Goal: Information Seeking & Learning: Learn about a topic

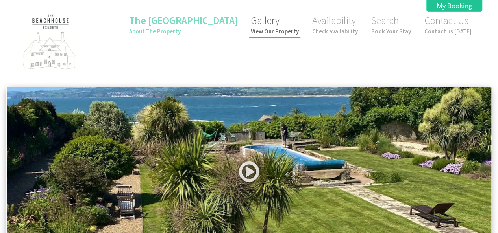
click at [265, 31] on small "View Our Property" at bounding box center [275, 31] width 48 height 7
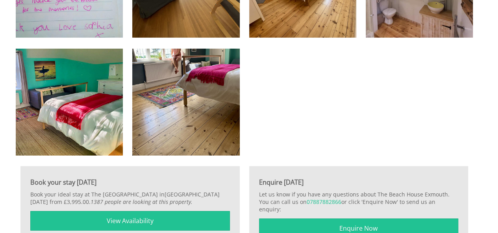
scroll to position [2780, 0]
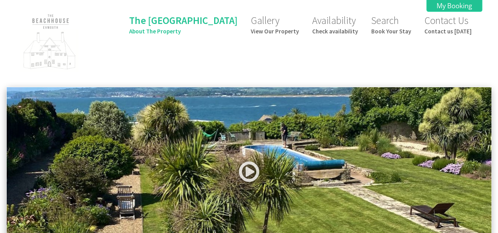
click at [62, 59] on img at bounding box center [50, 43] width 79 height 64
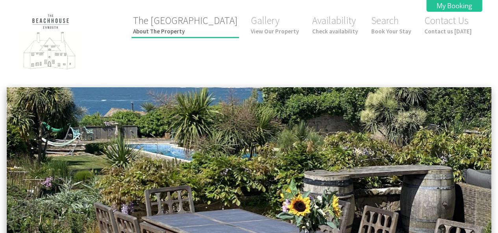
click at [193, 30] on small "About The Property" at bounding box center [185, 31] width 104 height 7
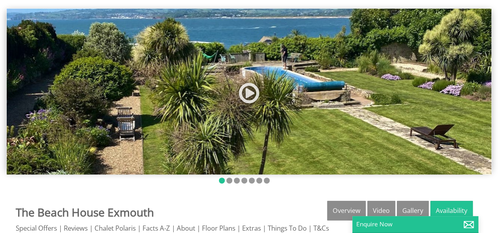
scroll to position [197, 0]
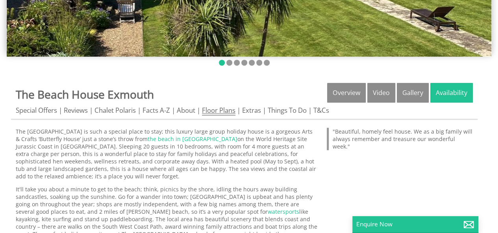
click at [219, 110] on link "Floor Plans" at bounding box center [218, 111] width 33 height 10
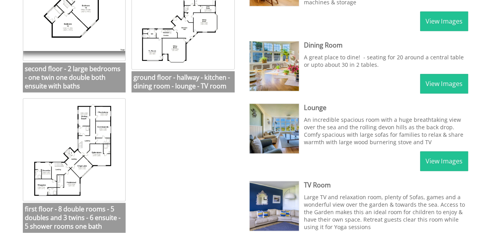
click at [218, 113] on ul "second floor - 2 large bedrooms - one twin one double both ensuite with baths s…" at bounding box center [129, 96] width 219 height 281
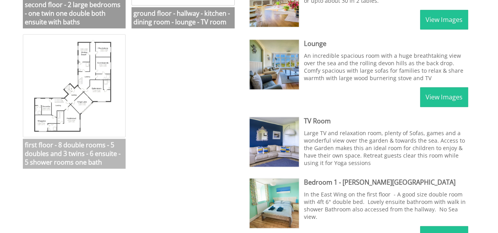
scroll to position [457, 0]
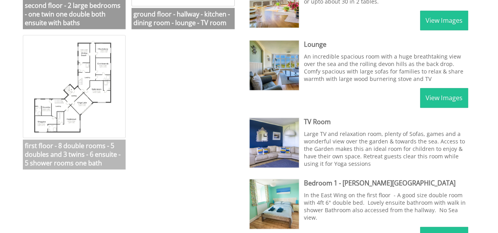
click at [69, 95] on img at bounding box center [74, 86] width 103 height 103
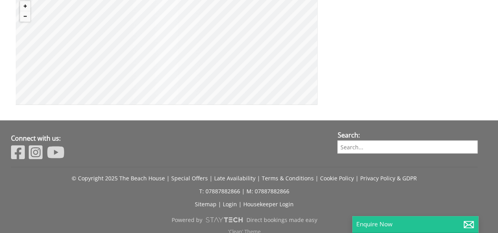
scroll to position [748, 0]
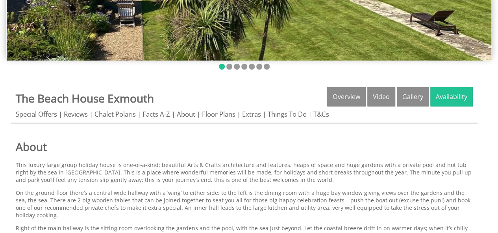
scroll to position [236, 0]
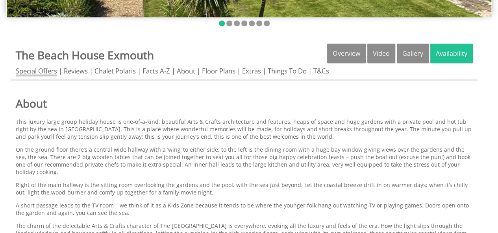
click at [46, 70] on link "Special Offers" at bounding box center [36, 72] width 41 height 10
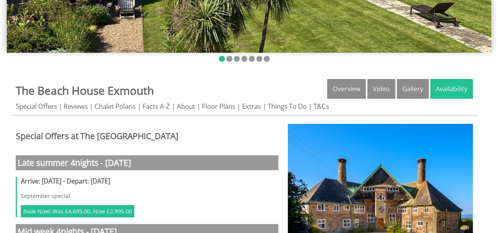
scroll to position [157, 0]
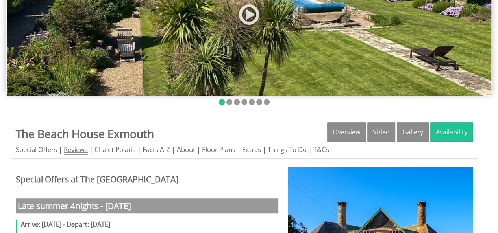
click at [79, 149] on link "Reviews" at bounding box center [76, 150] width 24 height 10
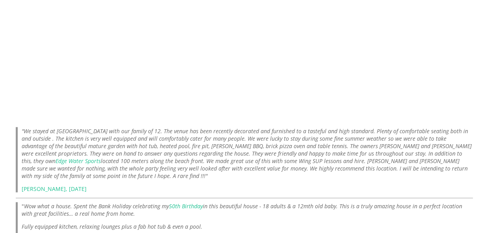
scroll to position [669, 0]
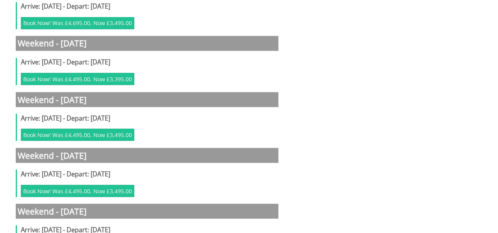
scroll to position [157, 0]
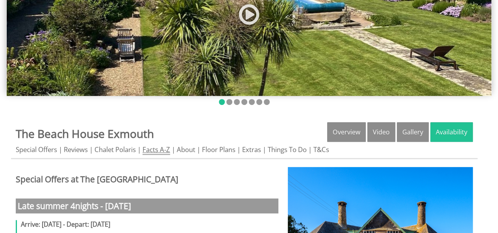
click at [157, 152] on link "Facts A-Z" at bounding box center [157, 150] width 28 height 10
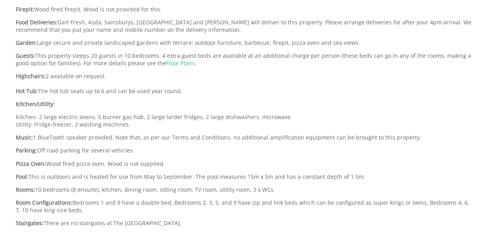
scroll to position [669, 0]
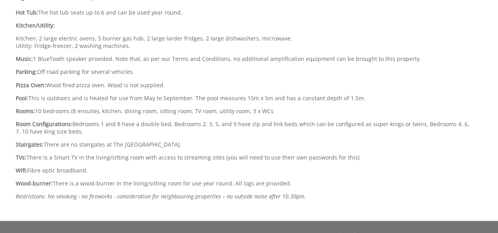
scroll to position [157, 0]
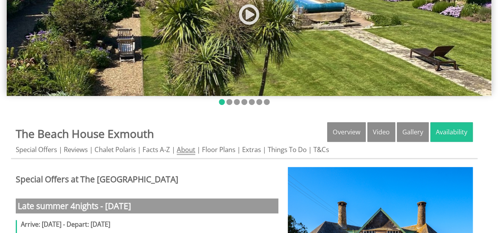
click at [191, 150] on link "About" at bounding box center [186, 150] width 19 height 10
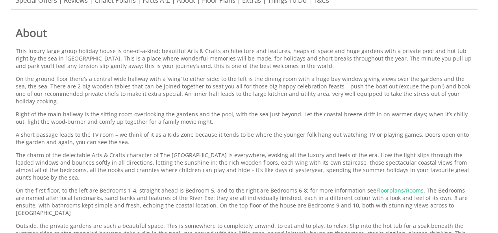
scroll to position [354, 0]
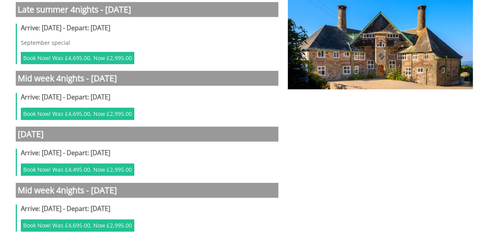
scroll to position [157, 0]
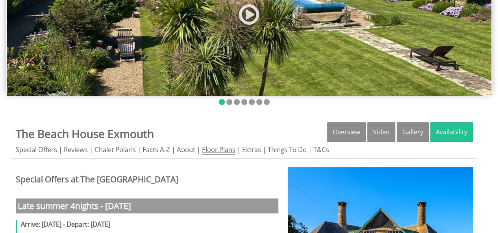
click at [217, 152] on link "Floor Plans" at bounding box center [218, 150] width 33 height 10
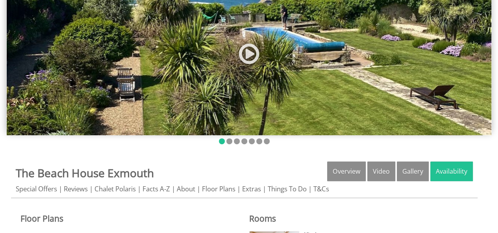
scroll to position [236, 0]
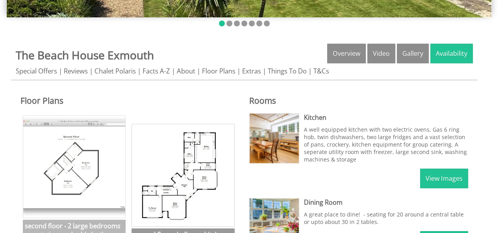
click at [84, 167] on img at bounding box center [74, 166] width 103 height 103
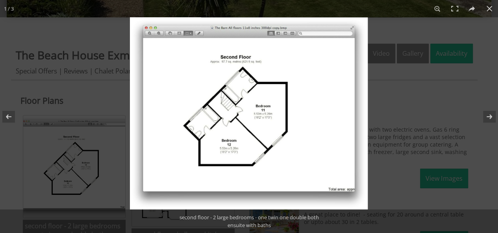
click at [233, 120] on img at bounding box center [249, 113] width 238 height 193
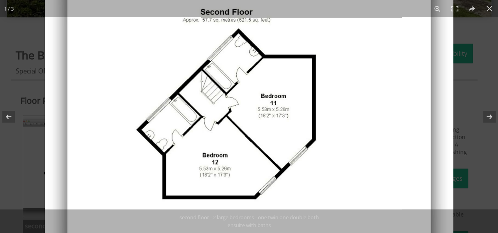
click at [233, 120] on img at bounding box center [249, 109] width 408 height 330
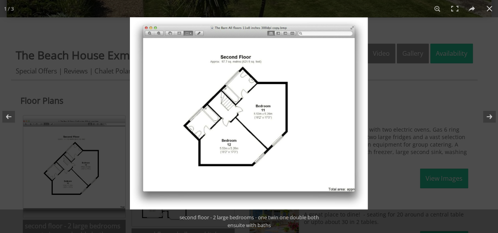
click at [233, 120] on img at bounding box center [249, 113] width 238 height 193
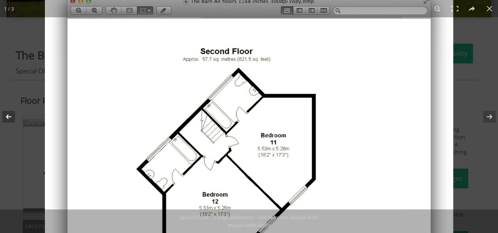
click at [5, 116] on button at bounding box center [14, 116] width 28 height 39
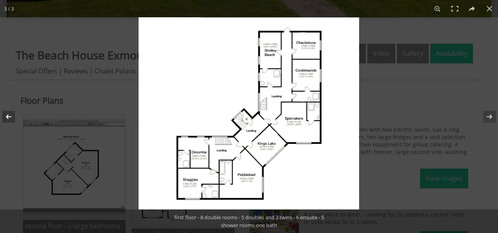
click at [6, 115] on button at bounding box center [14, 116] width 28 height 39
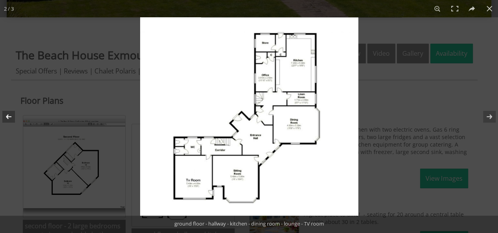
click at [6, 115] on button at bounding box center [14, 116] width 28 height 39
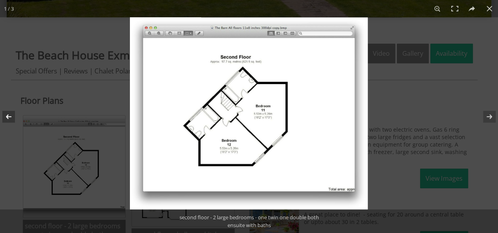
click at [6, 115] on button at bounding box center [14, 116] width 28 height 39
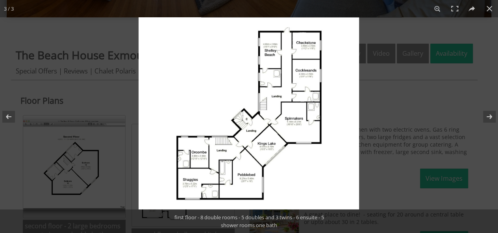
click at [268, 146] on img at bounding box center [249, 113] width 220 height 193
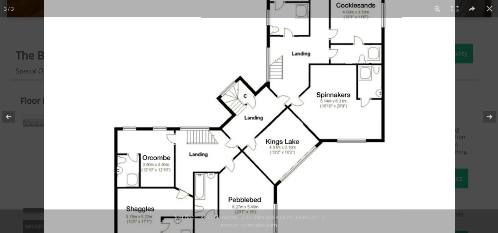
click at [268, 146] on img at bounding box center [249, 85] width 411 height 359
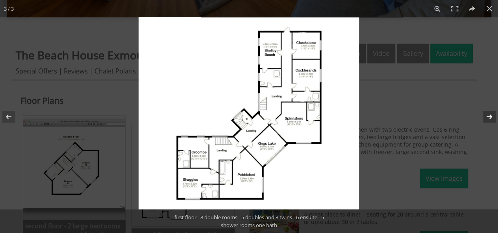
click at [488, 116] on button at bounding box center [485, 116] width 28 height 39
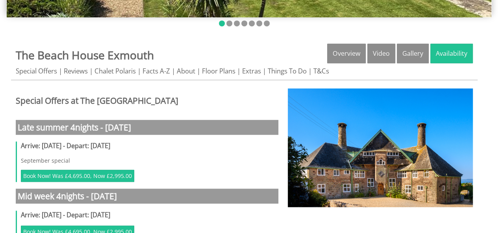
scroll to position [157, 0]
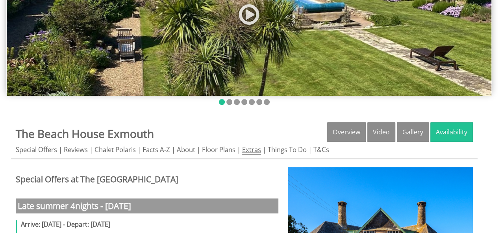
click at [253, 148] on link "Extras" at bounding box center [251, 150] width 19 height 10
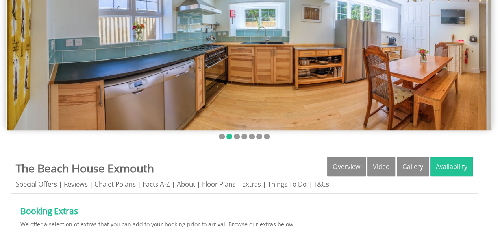
scroll to position [197, 0]
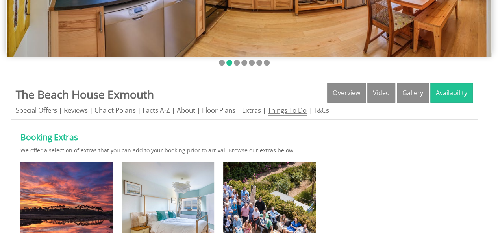
click at [284, 112] on link "Things To Do" at bounding box center [287, 111] width 39 height 10
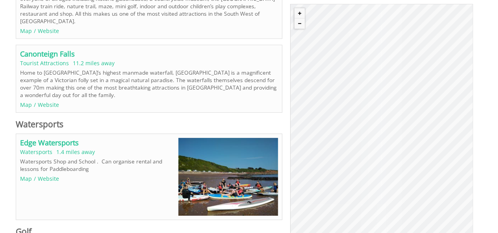
scroll to position [1339, 0]
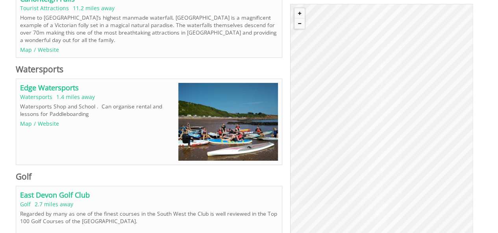
scroll to position [197, 0]
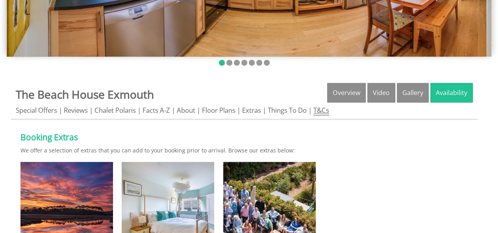
click at [329, 111] on link "T&Cs" at bounding box center [321, 111] width 16 height 10
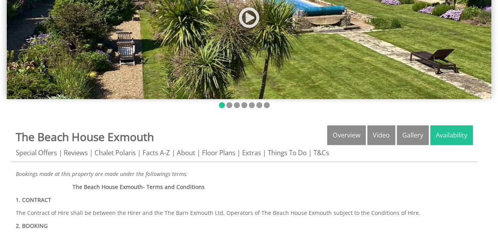
scroll to position [236, 0]
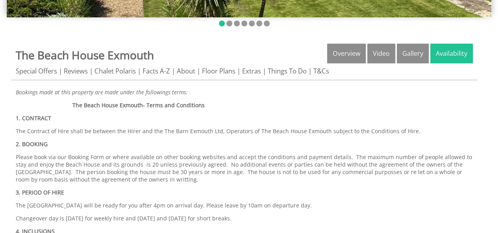
scroll to position [197, 0]
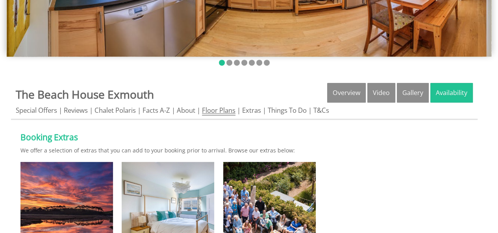
click at [223, 108] on link "Floor Plans" at bounding box center [218, 111] width 33 height 10
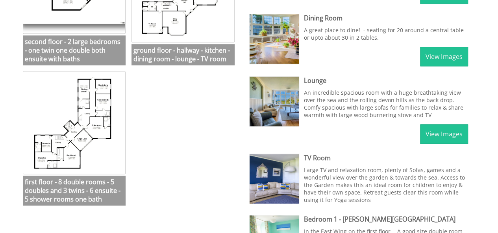
scroll to position [378, 0]
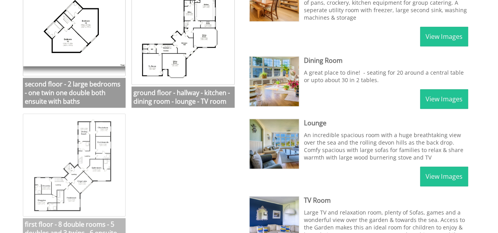
click at [83, 141] on img at bounding box center [74, 165] width 103 height 103
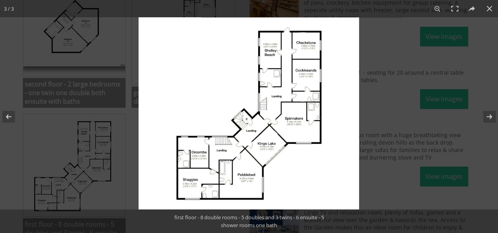
click at [202, 153] on img at bounding box center [249, 113] width 220 height 193
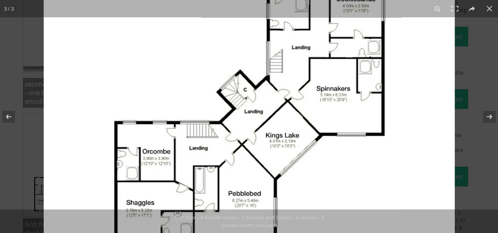
click at [202, 153] on img at bounding box center [249, 79] width 411 height 359
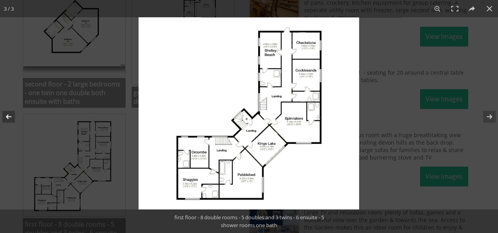
click at [6, 116] on button at bounding box center [14, 116] width 28 height 39
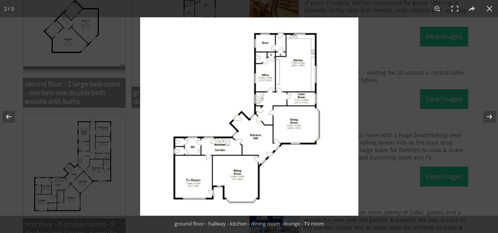
scroll to position [197, 0]
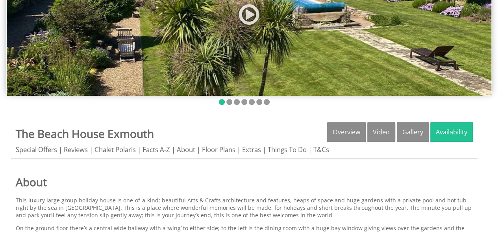
scroll to position [236, 0]
